Goal: Register for event/course

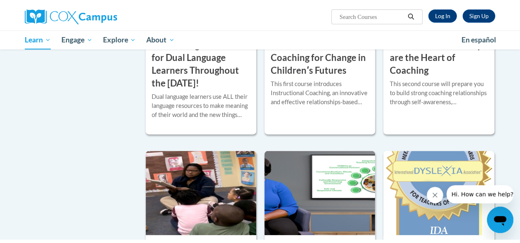
scroll to position [514, 0]
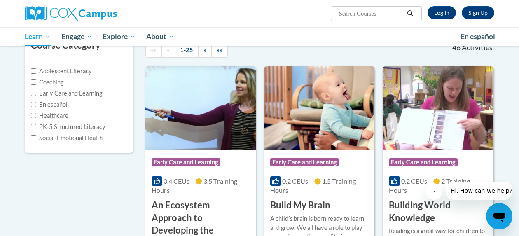
scroll to position [91, 0]
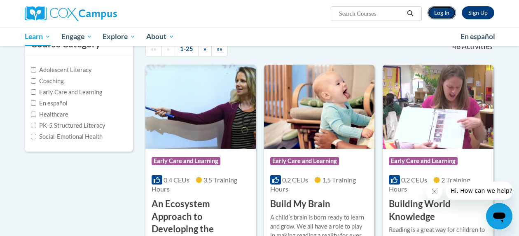
click at [441, 9] on link "Log In" at bounding box center [442, 12] width 28 height 13
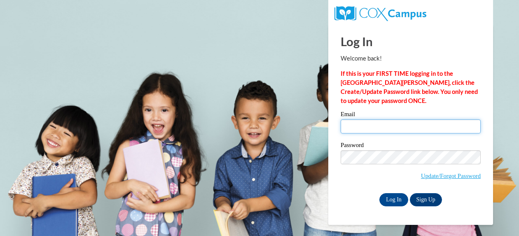
click at [386, 127] on input "Email" at bounding box center [411, 127] width 140 height 14
type input "[EMAIL_ADDRESS][DOMAIN_NAME]"
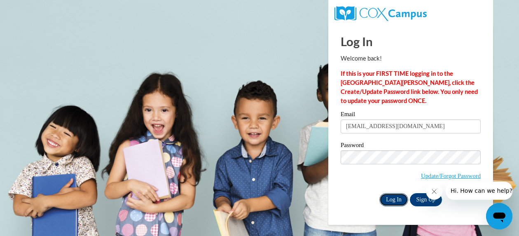
click at [395, 202] on input "Log In" at bounding box center [394, 199] width 29 height 13
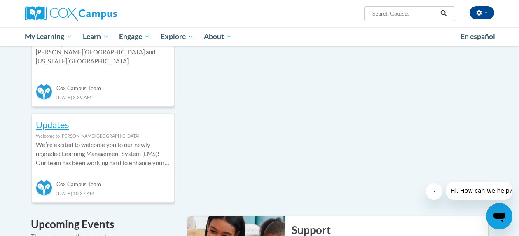
scroll to position [393, 0]
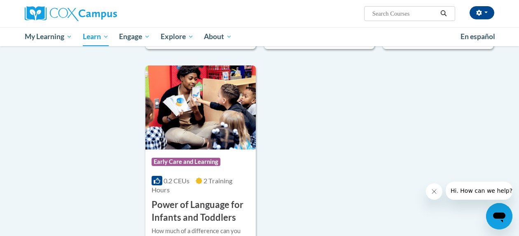
scroll to position [2012, 0]
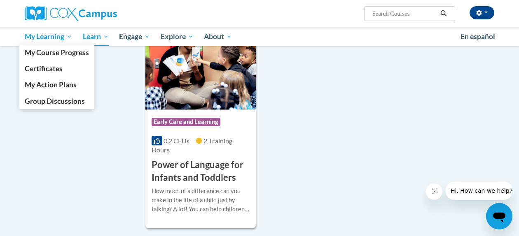
click at [45, 40] on span "My Learning" at bounding box center [48, 37] width 47 height 10
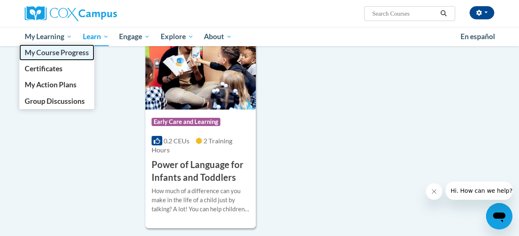
click at [56, 52] on span "My Course Progress" at bounding box center [57, 52] width 64 height 9
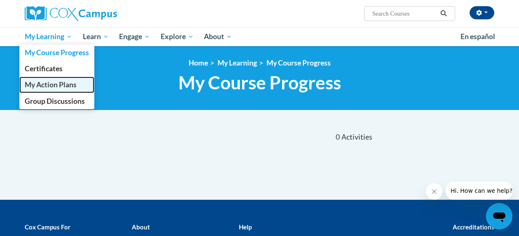
click at [68, 87] on span "My Action Plans" at bounding box center [51, 84] width 52 height 9
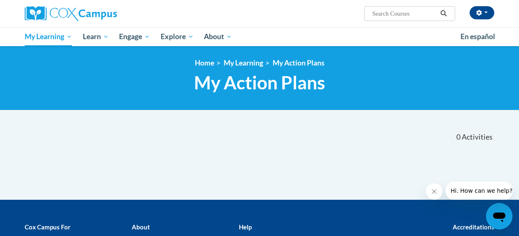
click at [385, 14] on input "Search..." at bounding box center [405, 14] width 66 height 10
click at [383, 13] on input "Search..." at bounding box center [405, 14] width 66 height 10
type input "phonics"
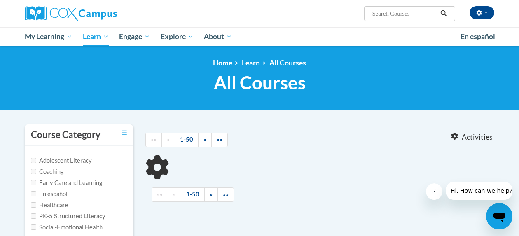
type input "phonics"
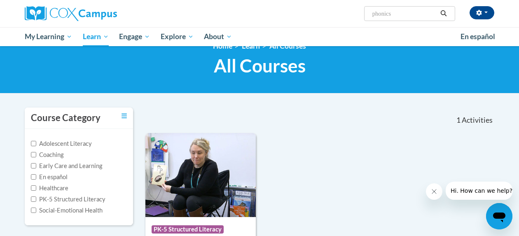
scroll to position [16, 0]
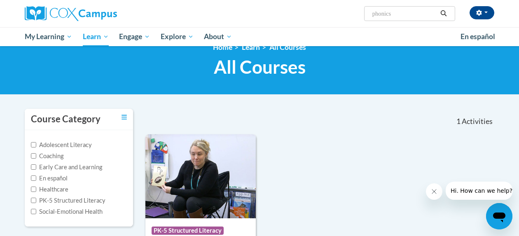
click at [35, 141] on label "Adolescent Literacy" at bounding box center [61, 145] width 61 height 9
click at [35, 142] on input "Adolescent Literacy" at bounding box center [33, 144] width 5 height 5
checkbox input "true"
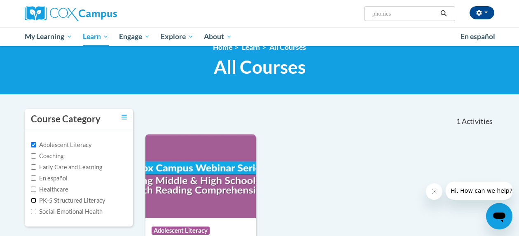
click at [35, 201] on input "PK-5 Structured Literacy" at bounding box center [33, 200] width 5 height 5
checkbox input "true"
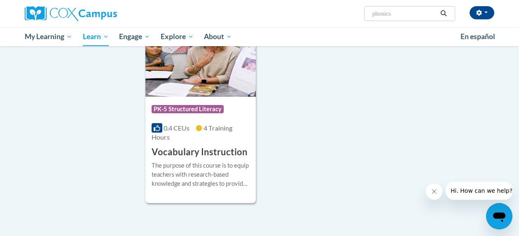
scroll to position [1079, 0]
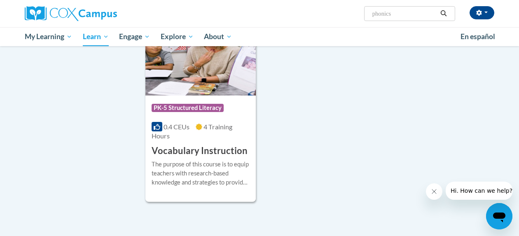
click at [407, 14] on input "phonics" at bounding box center [405, 14] width 66 height 10
type input "t"
type input "reading"
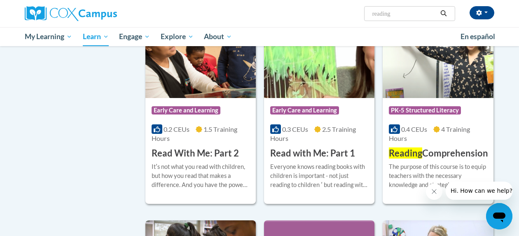
scroll to position [627, 0]
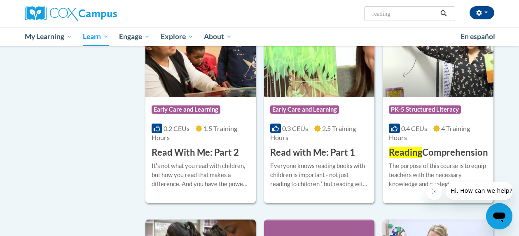
click at [399, 9] on input "reading" at bounding box center [405, 14] width 66 height 10
type input "phonics"
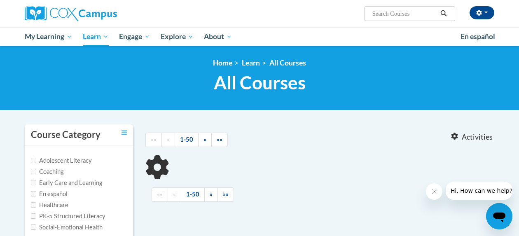
type input "phonics"
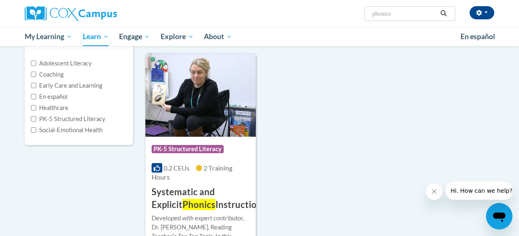
scroll to position [99, 0]
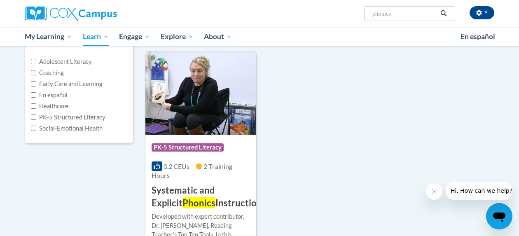
click at [209, 194] on h3 "Systematic and Explicit Phonics Instruction" at bounding box center [207, 197] width 110 height 26
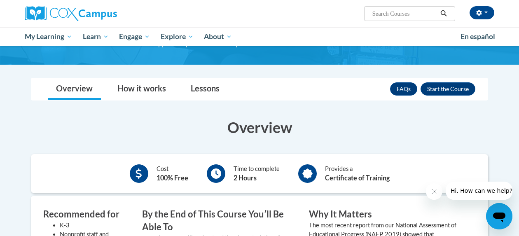
scroll to position [120, 0]
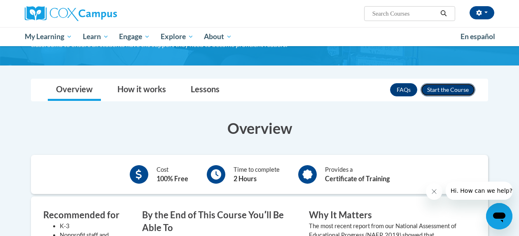
click at [449, 93] on button "Enroll" at bounding box center [448, 89] width 55 height 13
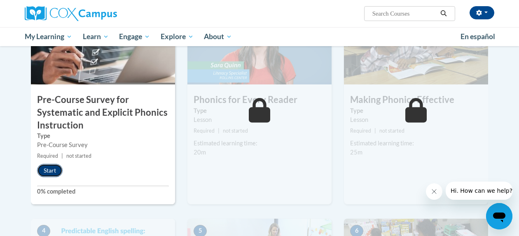
click at [49, 173] on button "Start" at bounding box center [50, 170] width 26 height 13
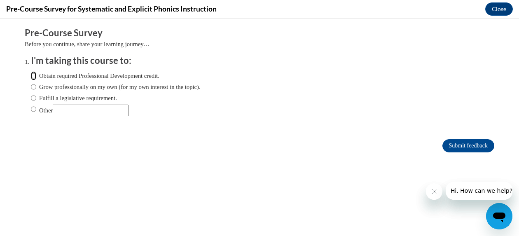
click at [34, 75] on input "Obtain required Professional Development credit." at bounding box center [33, 75] width 5 height 9
radio input "true"
click at [470, 145] on input "Submit feedback" at bounding box center [469, 145] width 52 height 13
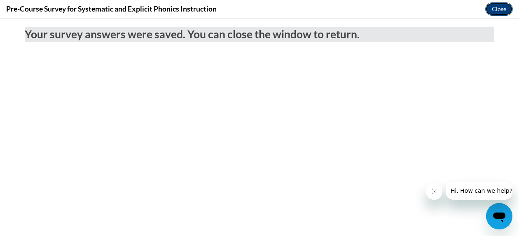
click at [498, 8] on button "Close" at bounding box center [500, 8] width 28 height 13
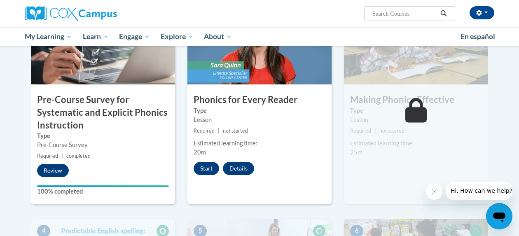
click at [438, 190] on button "Close message from company" at bounding box center [434, 191] width 16 height 16
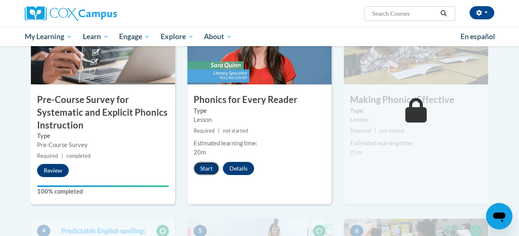
click at [206, 171] on button "Start" at bounding box center [207, 168] width 26 height 13
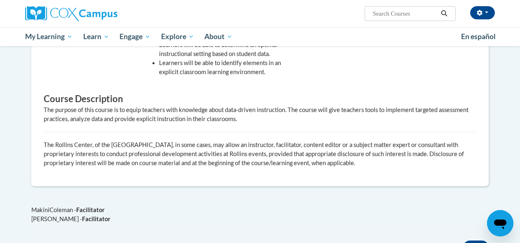
scroll to position [366, 0]
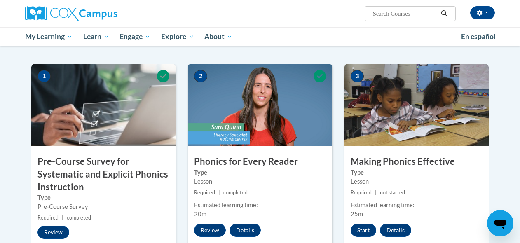
scroll to position [169, 0]
